Goal: Task Accomplishment & Management: Use online tool/utility

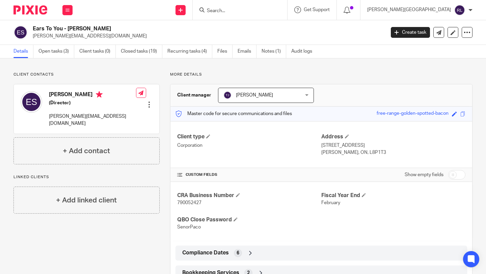
click at [268, 15] on div at bounding box center [240, 10] width 95 height 20
click at [267, 10] on input "Search" at bounding box center [236, 11] width 61 height 6
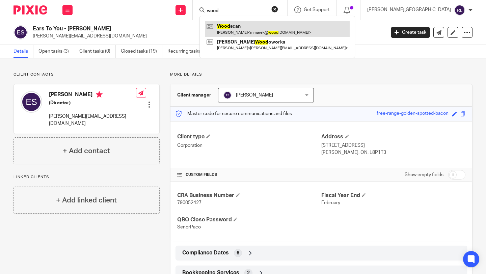
type input "wood"
click at [286, 27] on link at bounding box center [277, 29] width 145 height 16
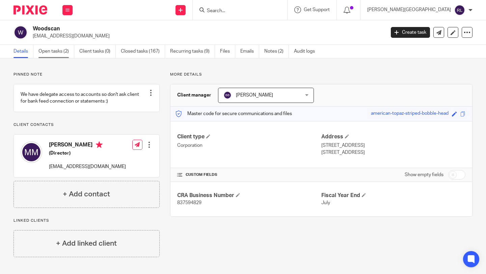
click at [52, 49] on link "Open tasks (2)" at bounding box center [56, 51] width 36 height 13
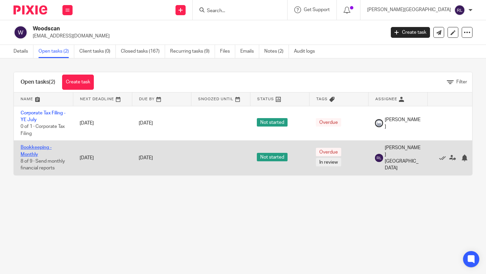
click at [36, 146] on link "Bookkeeping - Monthly" at bounding box center [36, 150] width 31 height 11
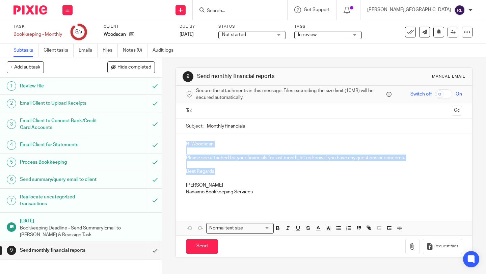
drag, startPoint x: 219, startPoint y: 171, endPoint x: 181, endPoint y: 143, distance: 46.8
click at [181, 143] on div "Hi Woodscan Please see attached for your financials for last month, let us know…" at bounding box center [324, 170] width 296 height 73
copy div "Hi Woodscan Please see attached for your financials for last month, let us know…"
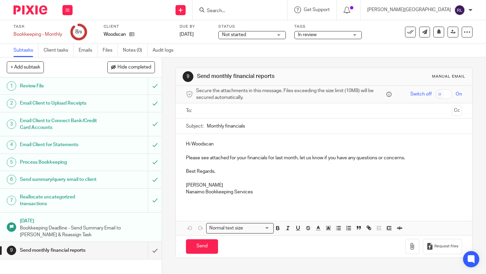
click at [215, 108] on input "text" at bounding box center [324, 111] width 251 height 8
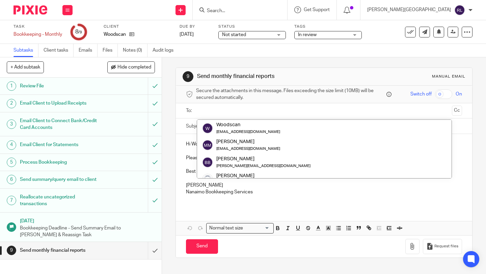
scroll to position [77, 0]
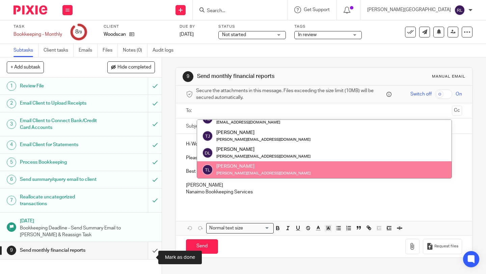
click at [148, 254] on input "submit" at bounding box center [81, 250] width 162 height 17
